Goal: Check status

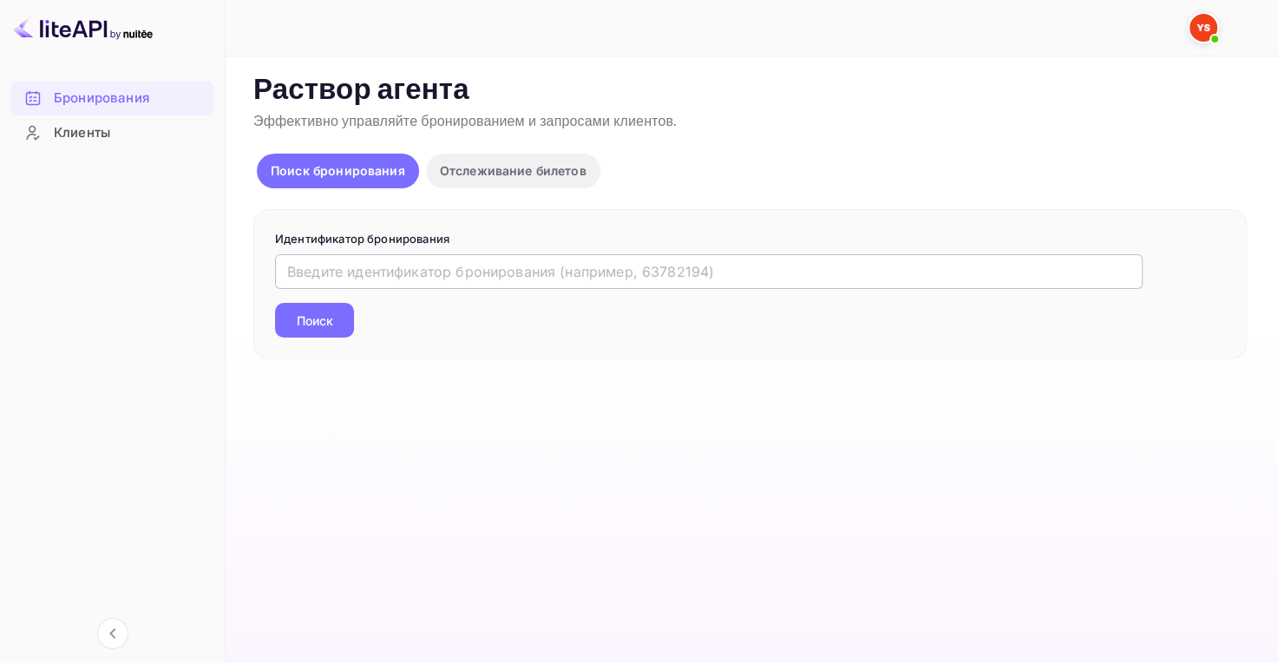
click at [462, 273] on input "text" at bounding box center [709, 271] width 868 height 35
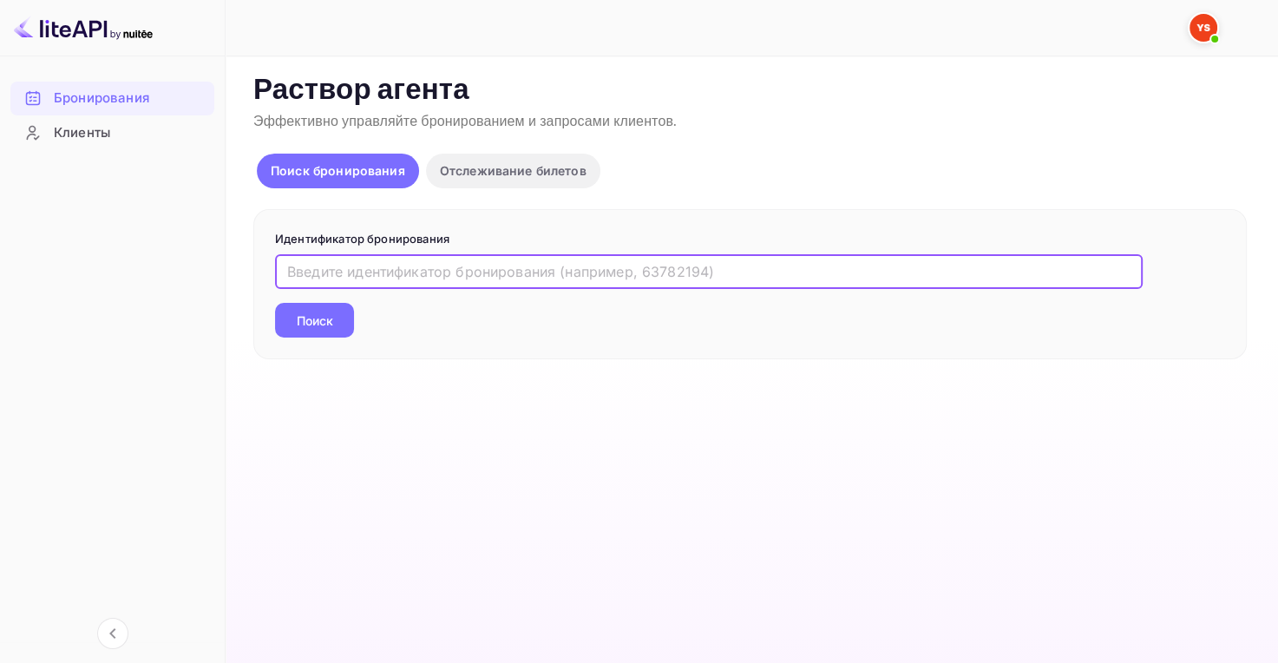
paste input "9737135"
type input "9737135"
click at [324, 305] on button "Поиск" at bounding box center [314, 320] width 79 height 35
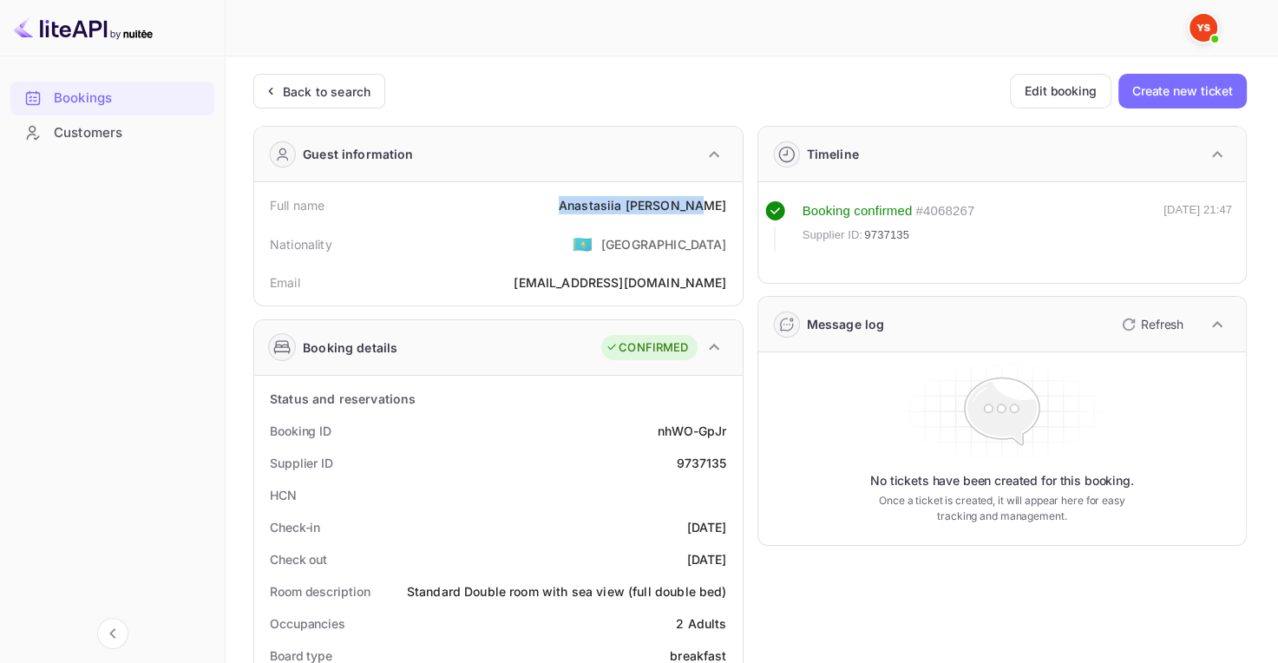
drag, startPoint x: 584, startPoint y: 205, endPoint x: 726, endPoint y: 211, distance: 141.6
click at [726, 211] on div "Full name [PERSON_NAME]" at bounding box center [498, 205] width 475 height 32
copy div "[PERSON_NAME]"
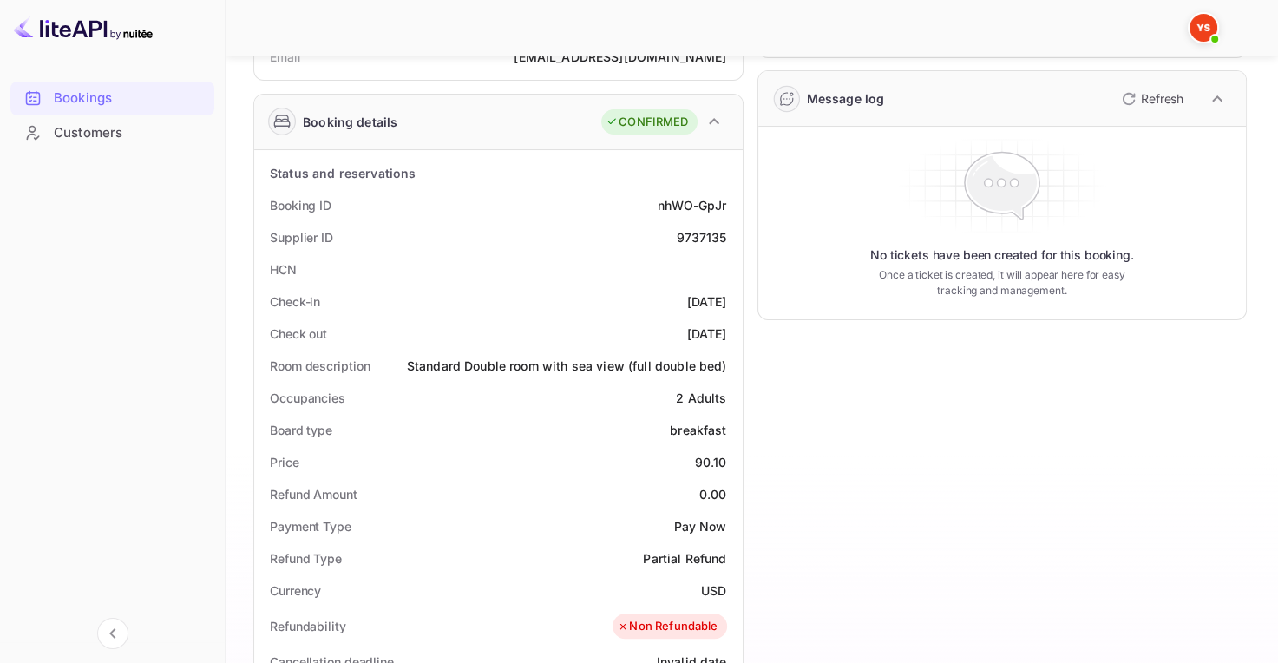
scroll to position [236, 0]
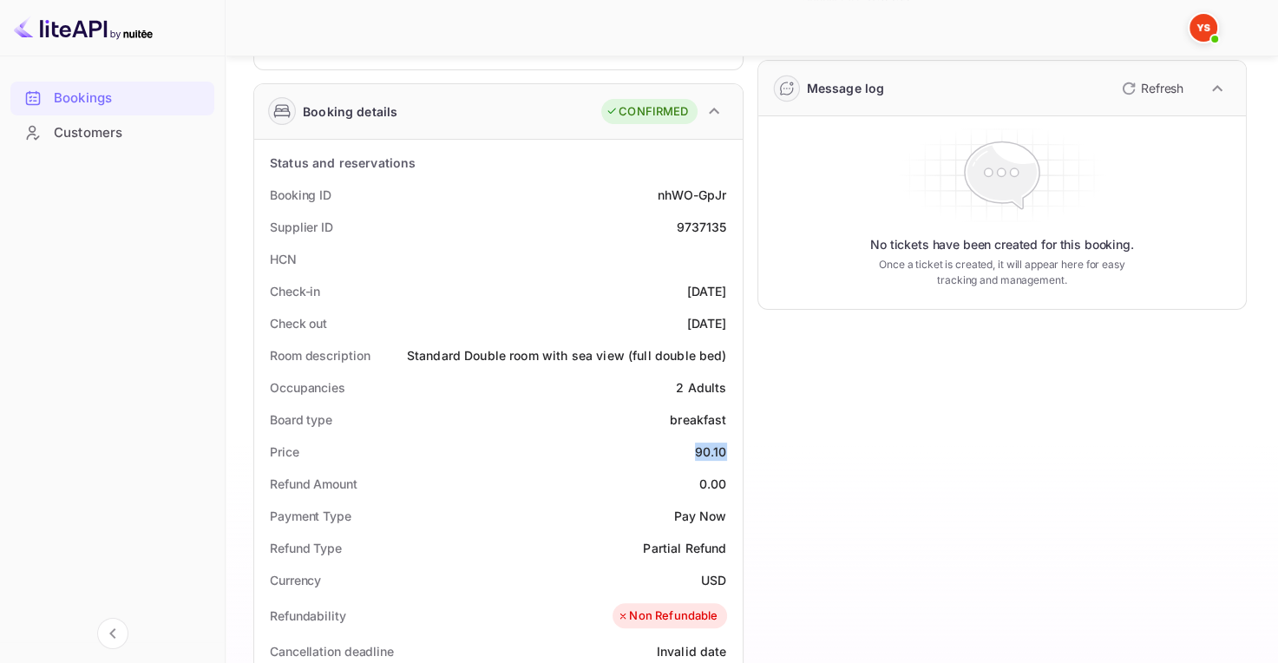
drag, startPoint x: 687, startPoint y: 447, endPoint x: 733, endPoint y: 451, distance: 46.2
click at [733, 451] on div "Price 90.10" at bounding box center [498, 452] width 475 height 32
copy div "90.10"
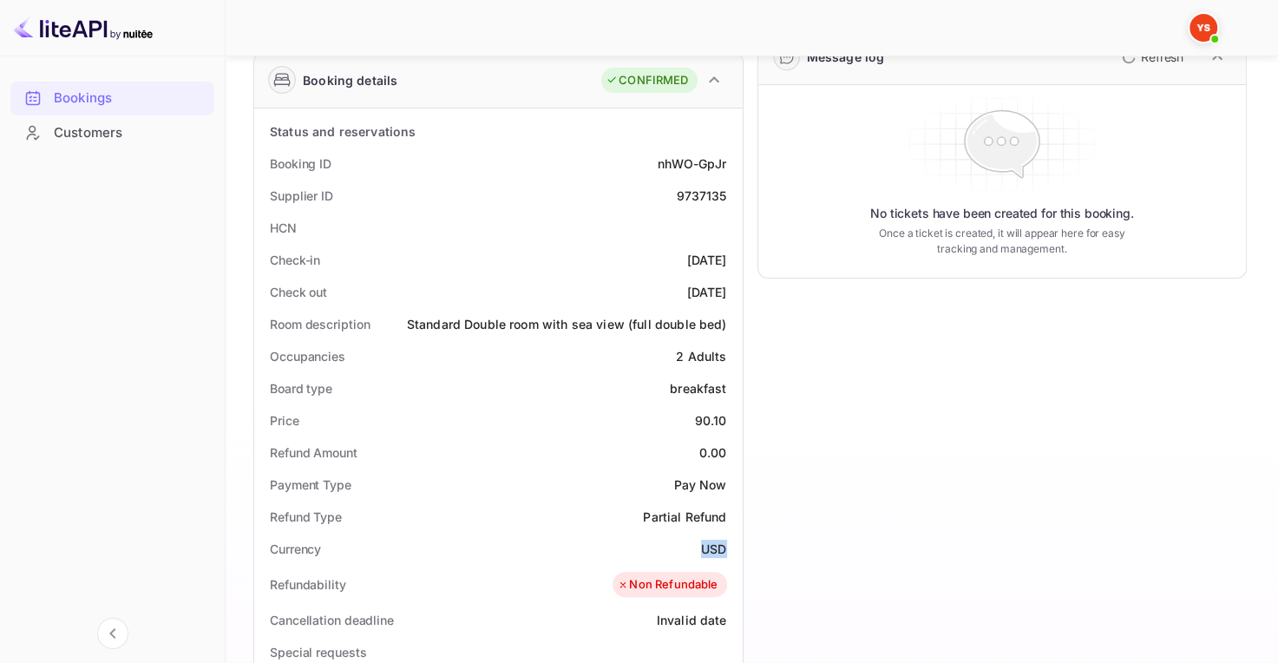
drag, startPoint x: 699, startPoint y: 541, endPoint x: 731, endPoint y: 542, distance: 31.3
click at [731, 542] on div "Currency USD" at bounding box center [498, 549] width 475 height 32
copy ya-tr-span "USD"
